Goal: Task Accomplishment & Management: Use online tool/utility

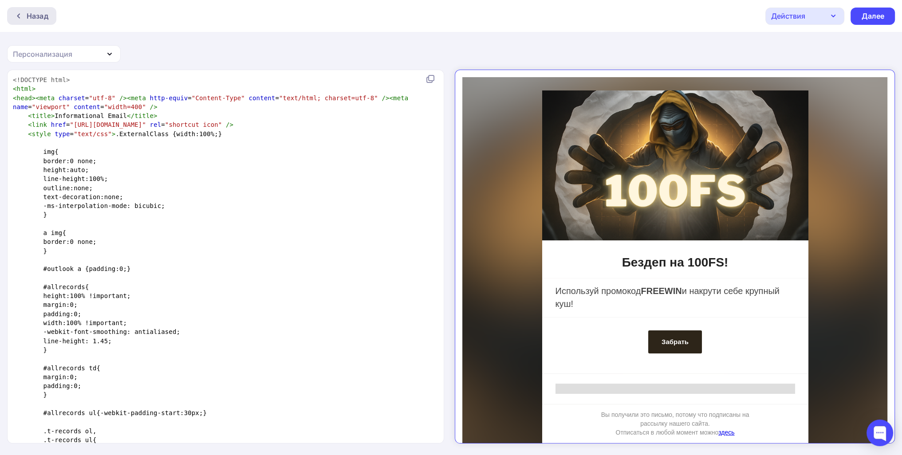
click at [28, 24] on div "Назад" at bounding box center [31, 16] width 49 height 18
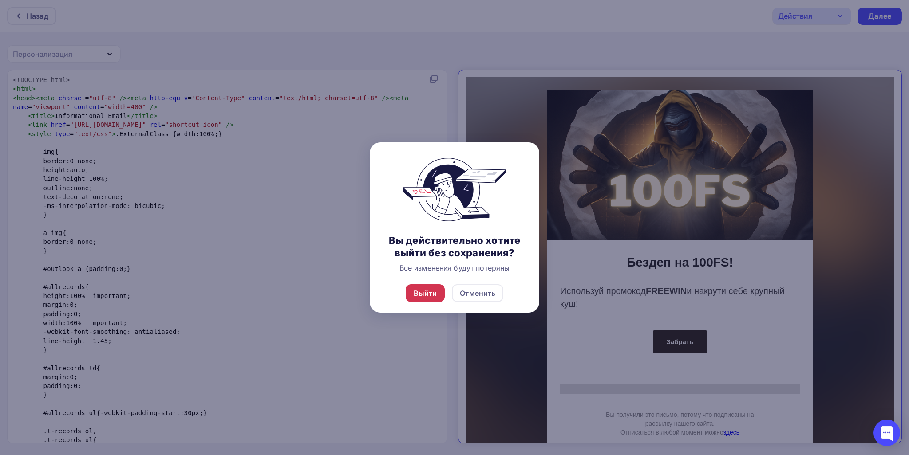
click at [433, 297] on div "Выйти" at bounding box center [426, 293] width 24 height 11
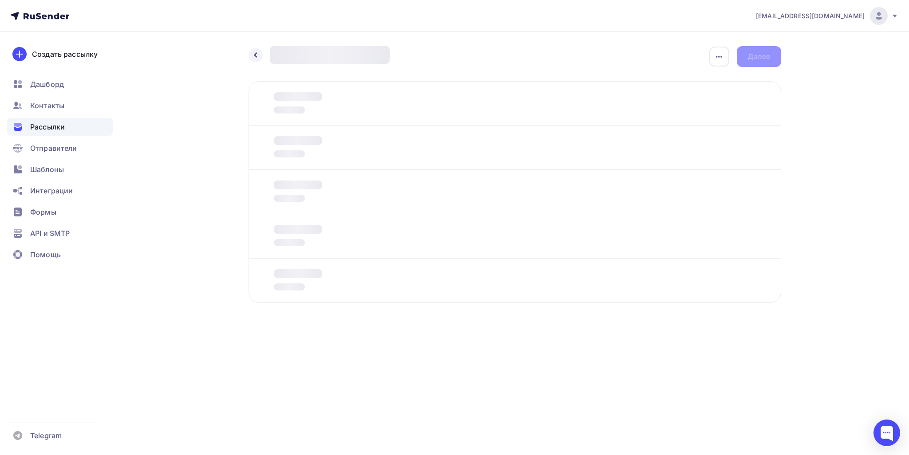
click at [68, 132] on div "Рассылки" at bounding box center [60, 127] width 106 height 18
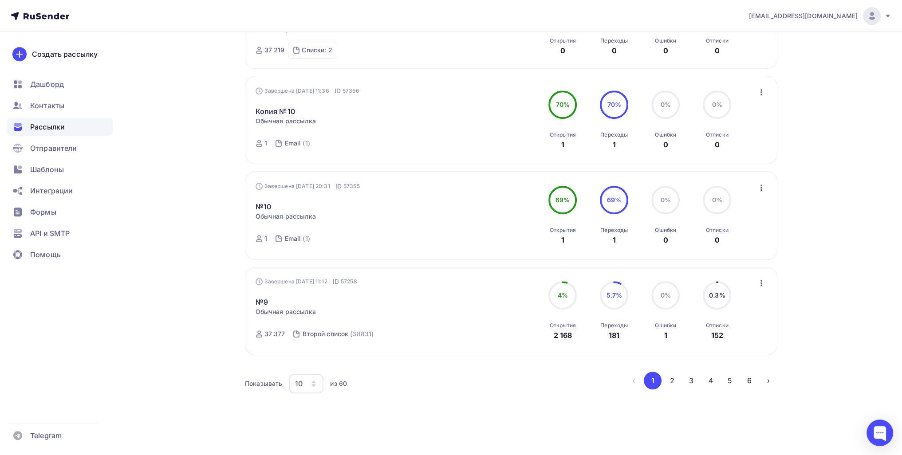
scroll to position [767, 0]
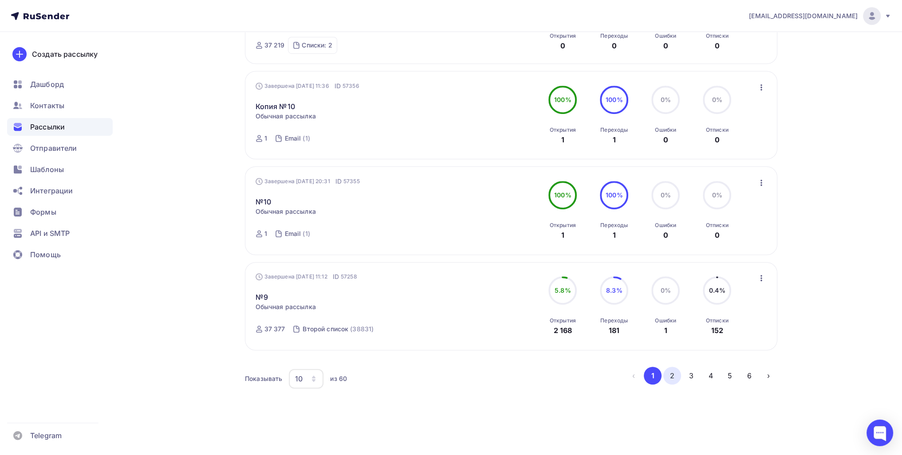
click at [669, 377] on button "2" at bounding box center [672, 376] width 18 height 18
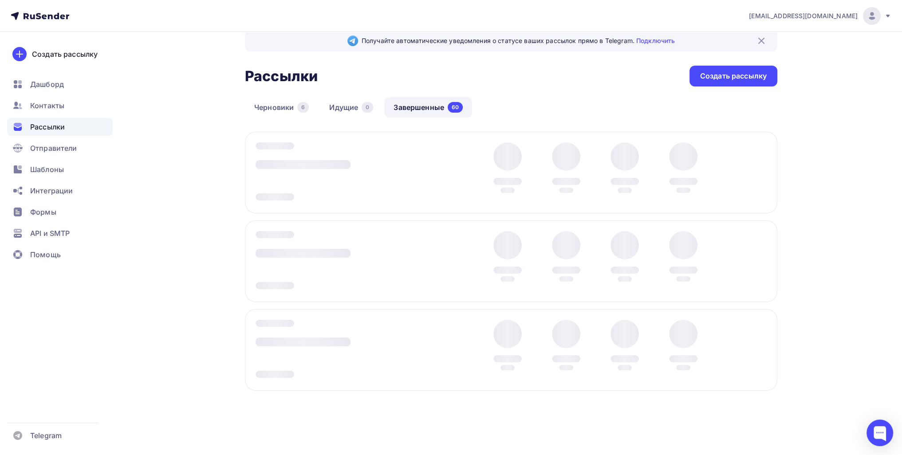
scroll to position [16, 0]
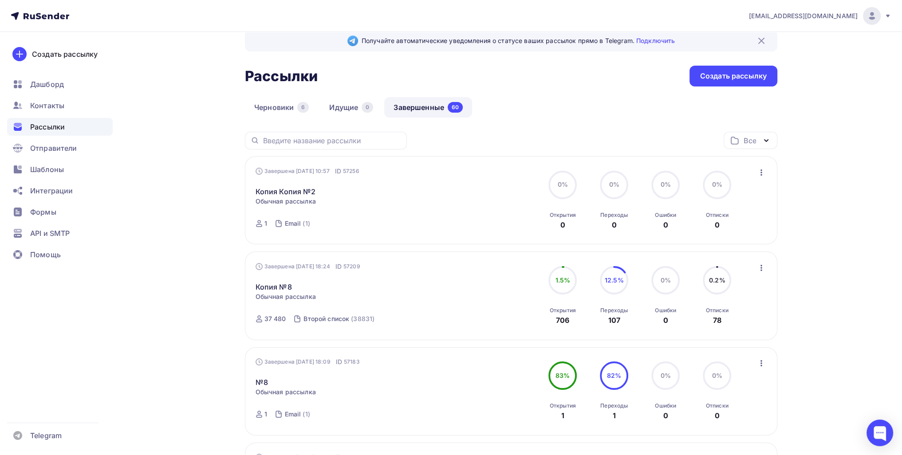
click at [754, 260] on div "Завершена [DATE] 18:24 ID 57209 Копия №8 Статистика Обзор рассылки Копировать в…" at bounding box center [511, 296] width 532 height 88
click at [765, 268] on icon "button" at bounding box center [761, 268] width 11 height 11
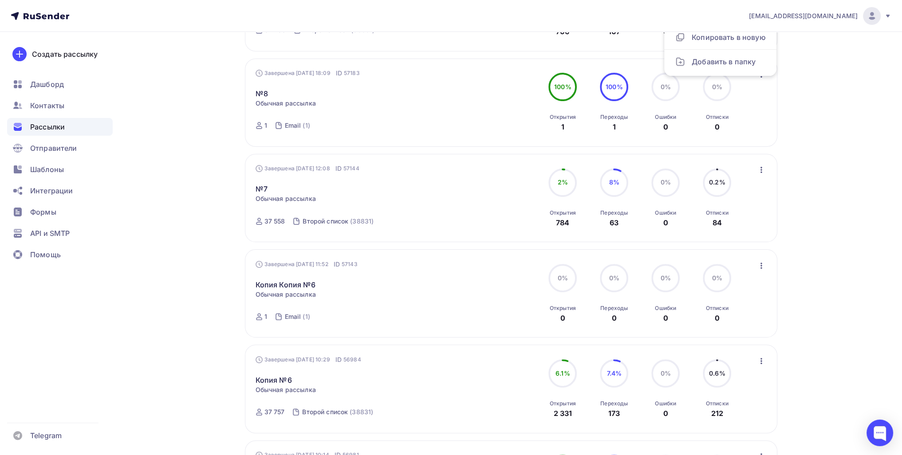
scroll to position [282, 0]
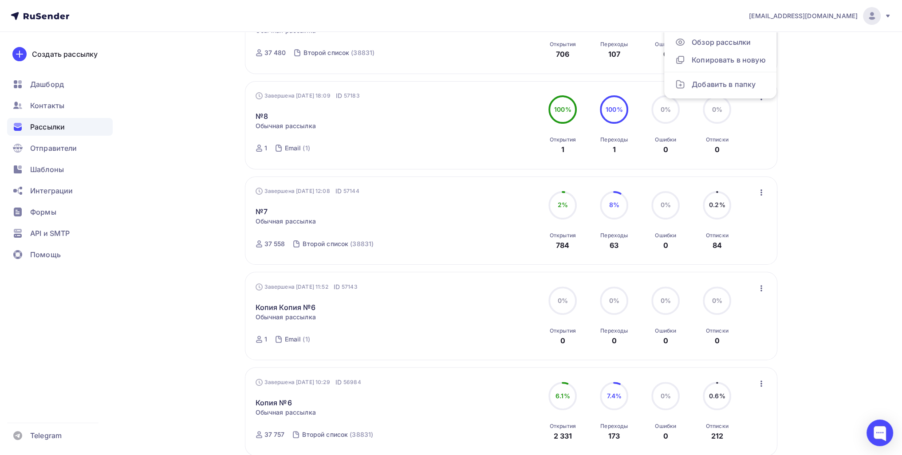
click at [754, 195] on div "Завершена [DATE] 12:08 ID 57144 №7 Статистика Обзор рассылки Копировать в новую…" at bounding box center [512, 220] width 512 height 67
click at [759, 193] on icon "button" at bounding box center [761, 192] width 11 height 11
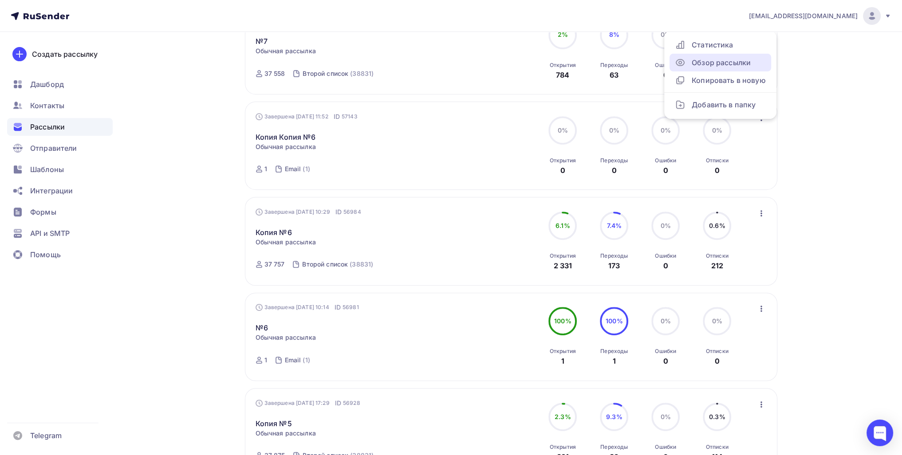
scroll to position [460, 0]
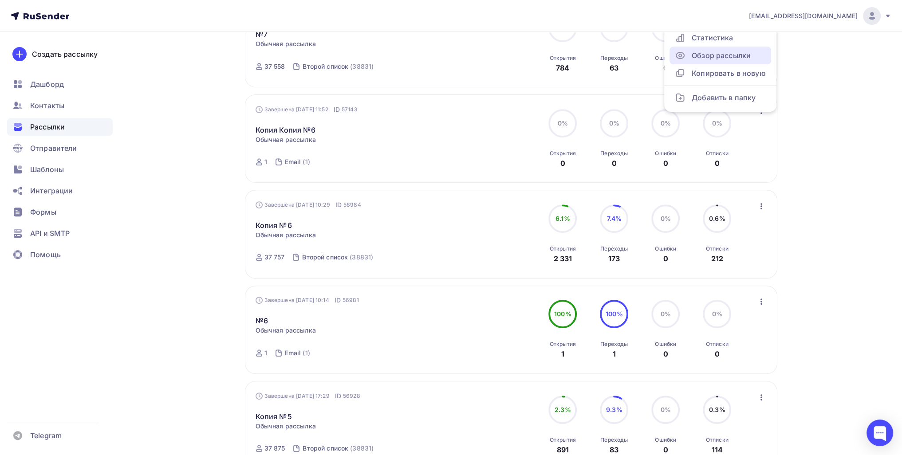
click at [765, 203] on icon "button" at bounding box center [761, 206] width 11 height 11
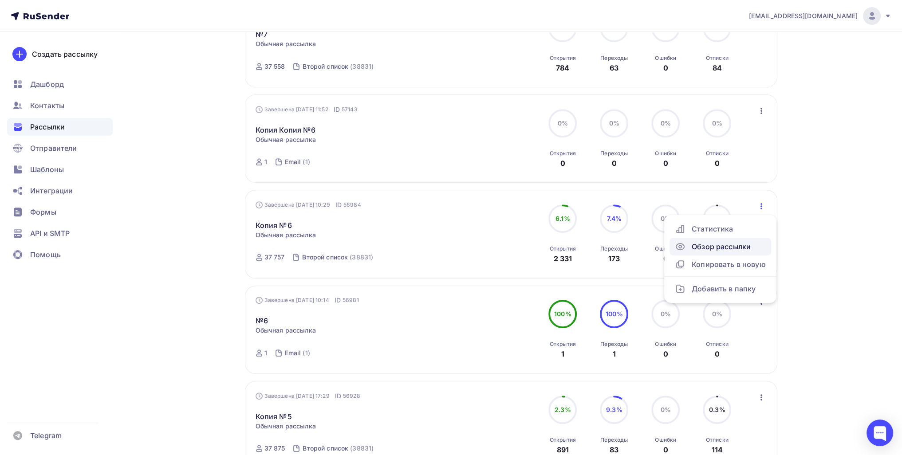
drag, startPoint x: 753, startPoint y: 248, endPoint x: 748, endPoint y: 247, distance: 5.4
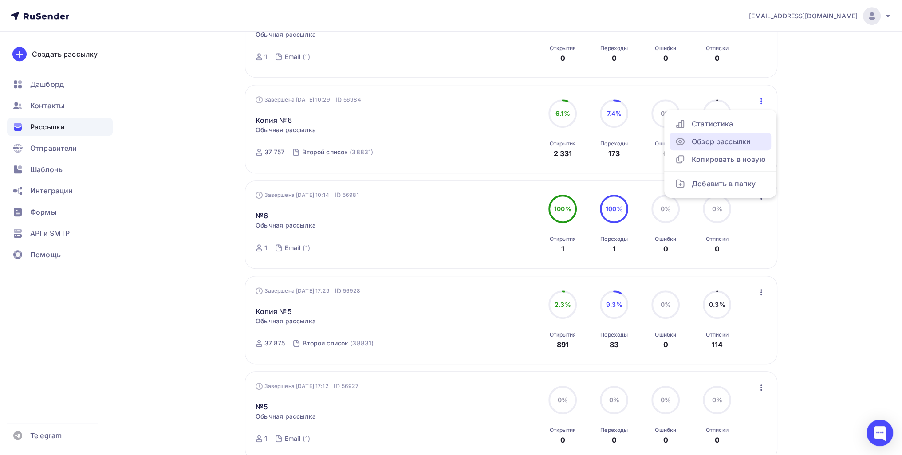
scroll to position [593, 0]
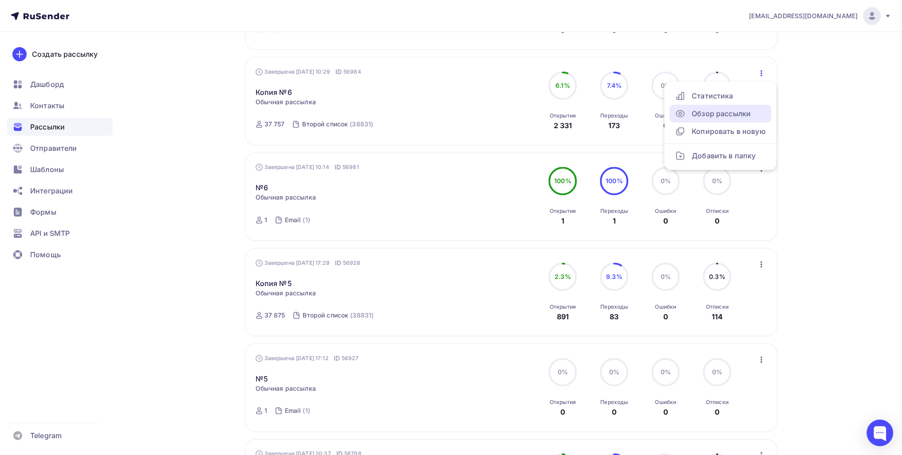
click at [758, 261] on icon "button" at bounding box center [761, 264] width 11 height 11
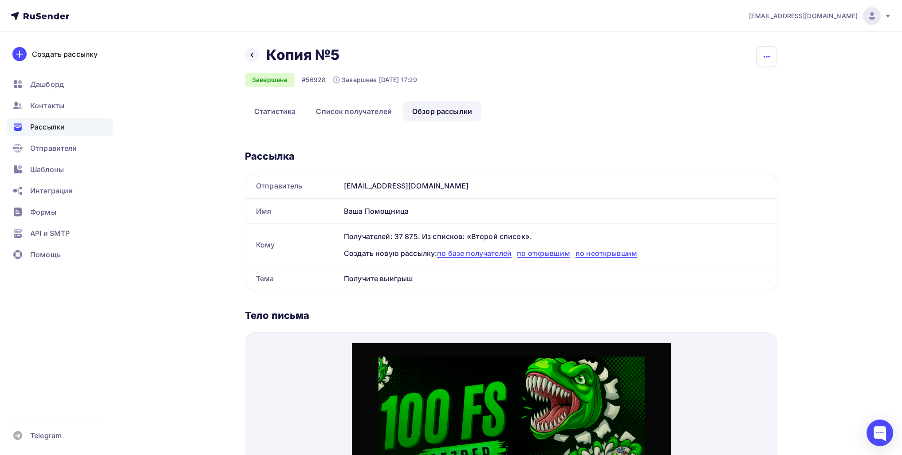
click at [776, 49] on button "button" at bounding box center [766, 56] width 21 height 21
click at [731, 87] on div "Копировать" at bounding box center [732, 84] width 85 height 11
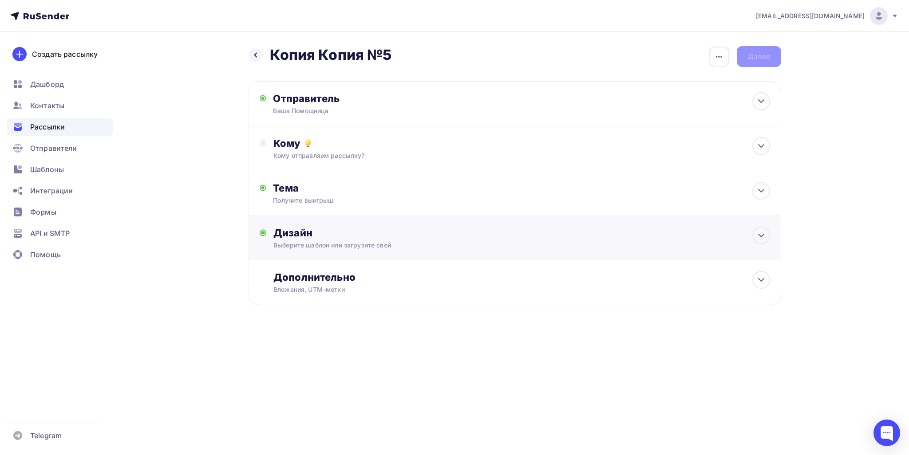
click at [376, 228] on div "Дизайн" at bounding box center [521, 233] width 496 height 12
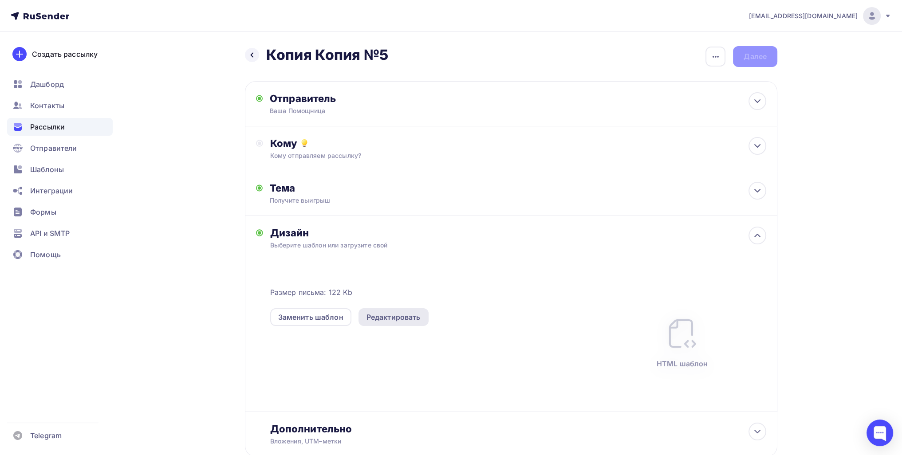
click at [390, 317] on div "Редактировать" at bounding box center [394, 317] width 54 height 11
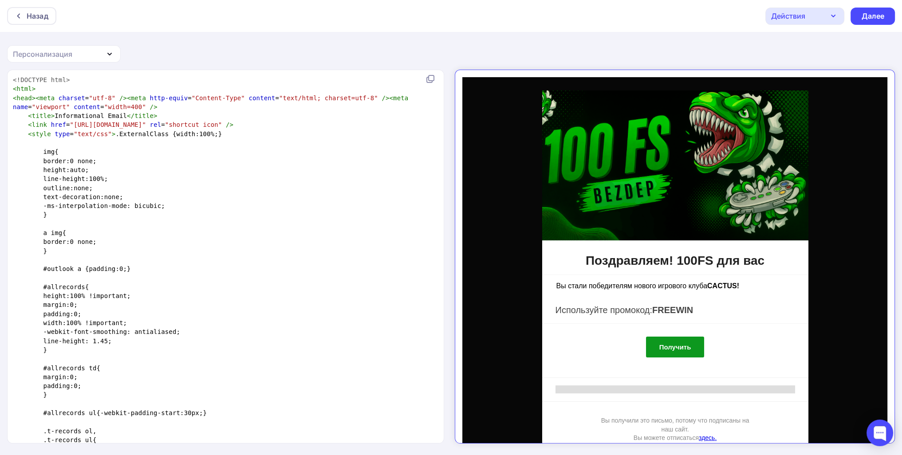
click at [190, 226] on pre at bounding box center [224, 224] width 426 height 9
type textarea "<!DOCTYPE html> <html> <head><meta charset="utf-8" /><meta http-equiv="Content-…"
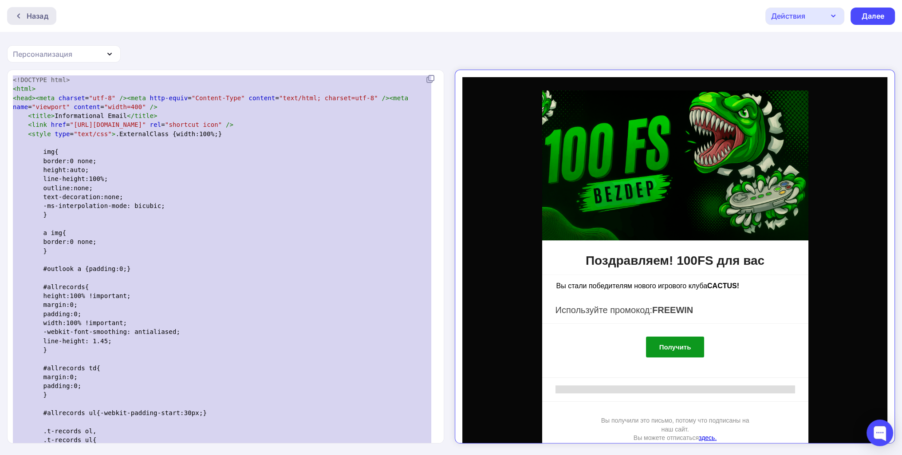
click at [37, 15] on div "Назад" at bounding box center [38, 16] width 22 height 11
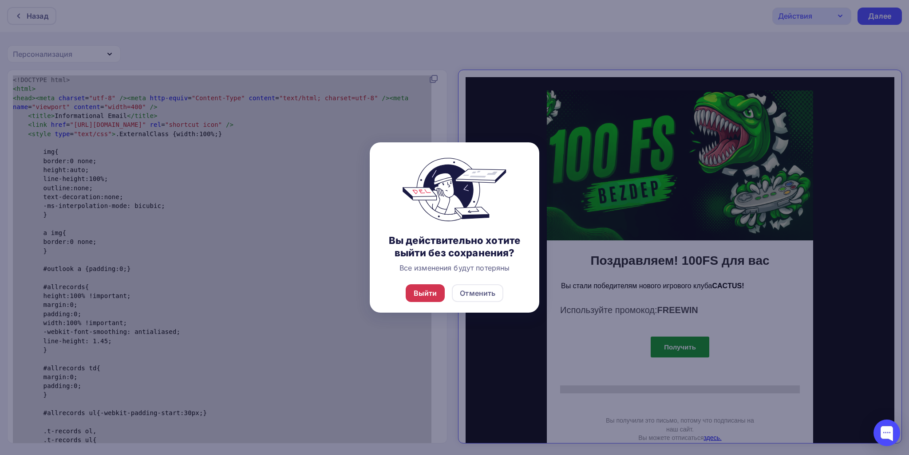
click at [434, 294] on div "Выйти" at bounding box center [426, 293] width 24 height 11
